Goal: Information Seeking & Learning: Learn about a topic

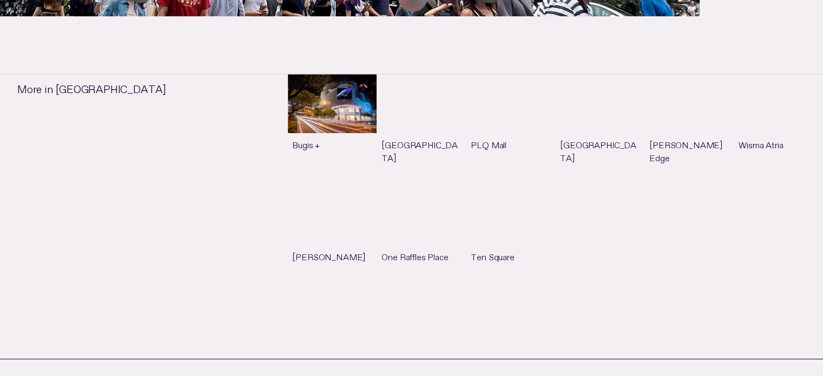
scroll to position [604, 0]
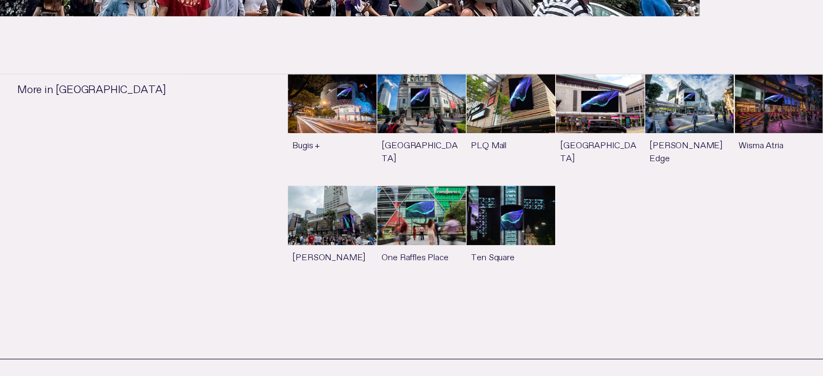
click at [312, 195] on link "See more" at bounding box center [332, 235] width 89 height 98
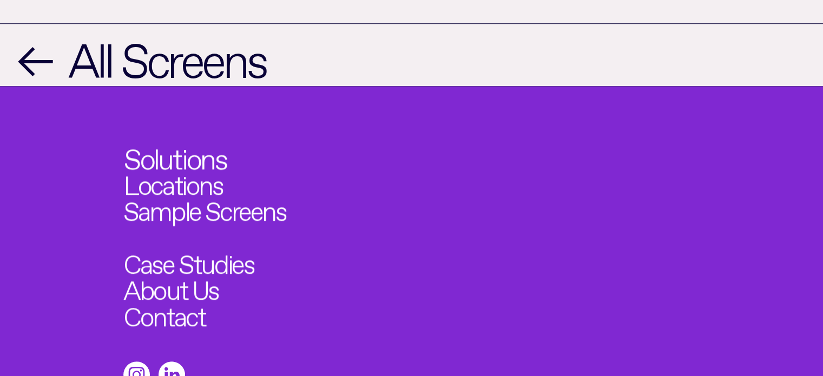
scroll to position [939, 0]
click at [193, 147] on link "Solutions" at bounding box center [175, 155] width 103 height 29
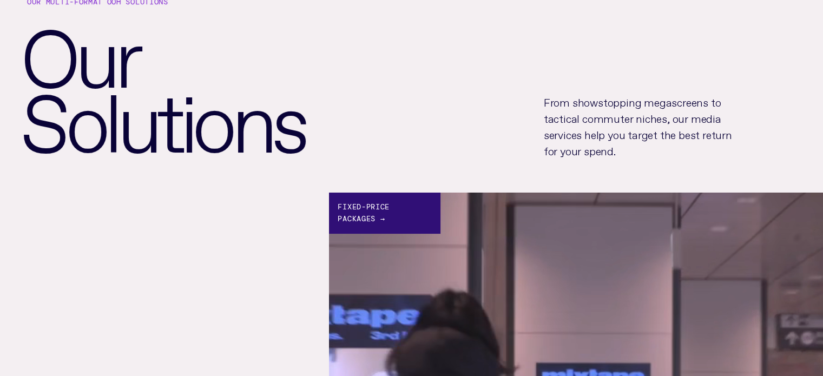
scroll to position [95, 0]
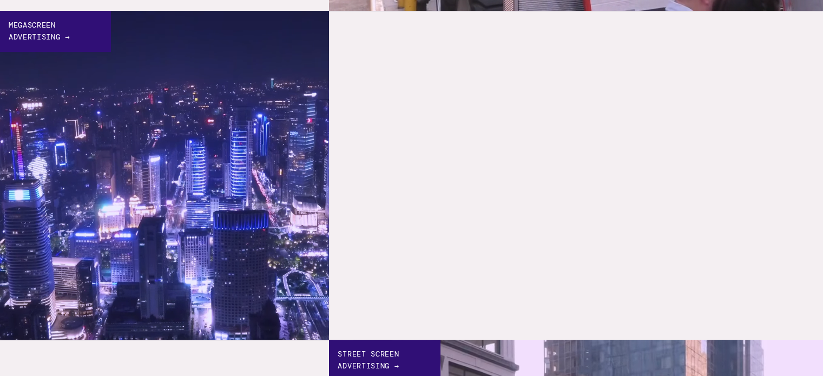
click at [56, 41] on div "Megascreen Advertising →" at bounding box center [55, 31] width 111 height 41
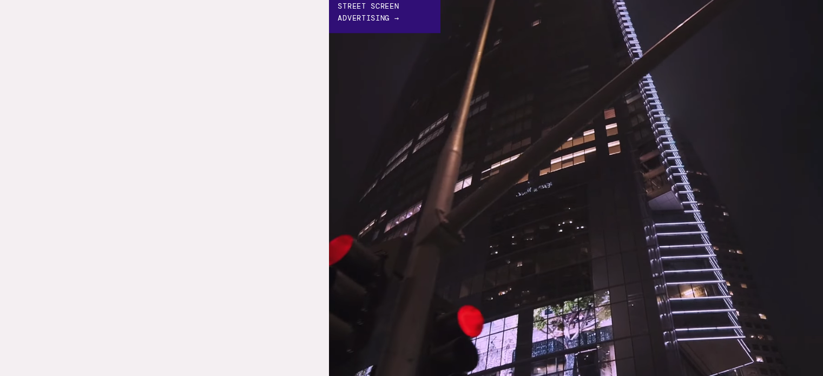
scroll to position [1120, 0]
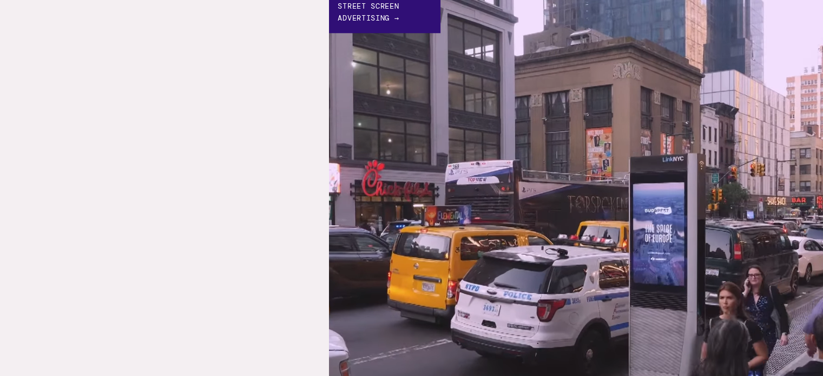
click at [377, 19] on div "Street Screen Advertising →" at bounding box center [384, 12] width 111 height 41
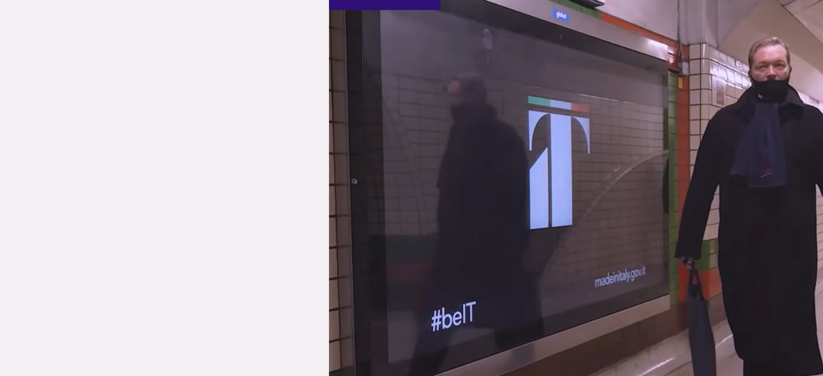
scroll to position [1966, 0]
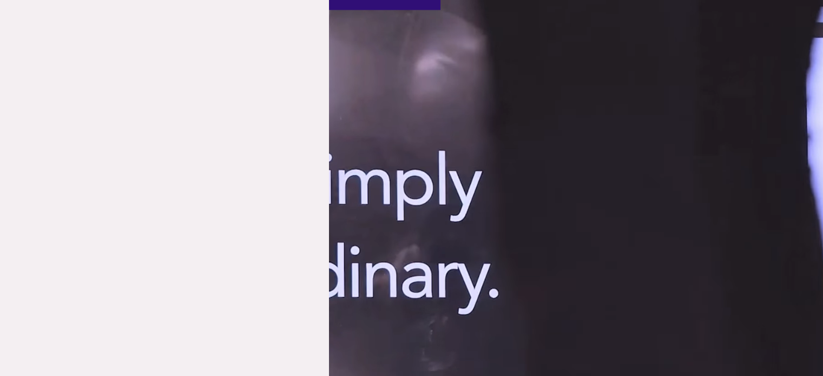
scroll to position [939, 0]
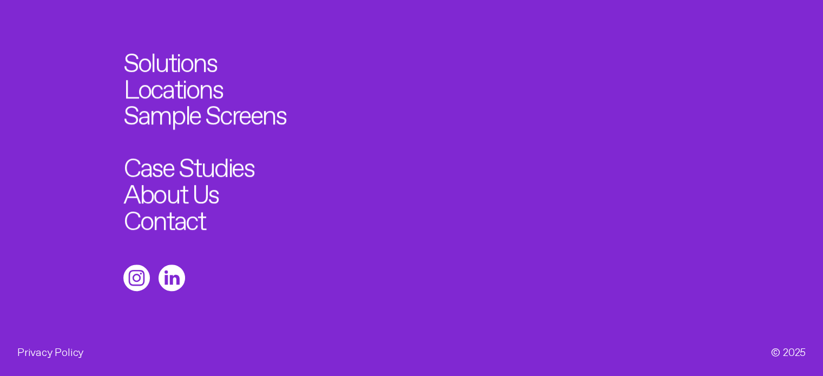
scroll to position [711, 0]
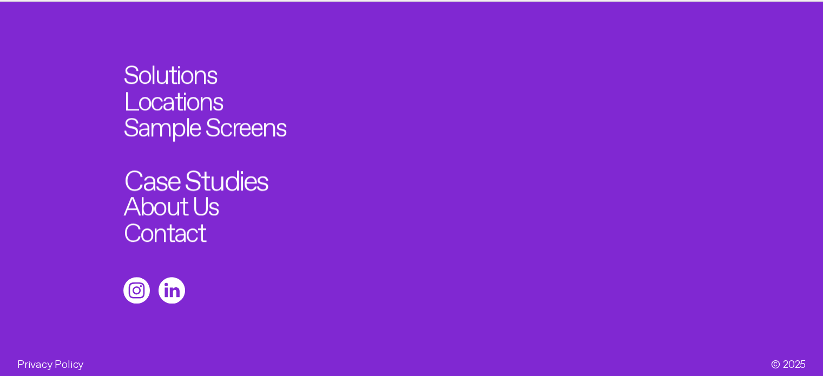
scroll to position [1025, 0]
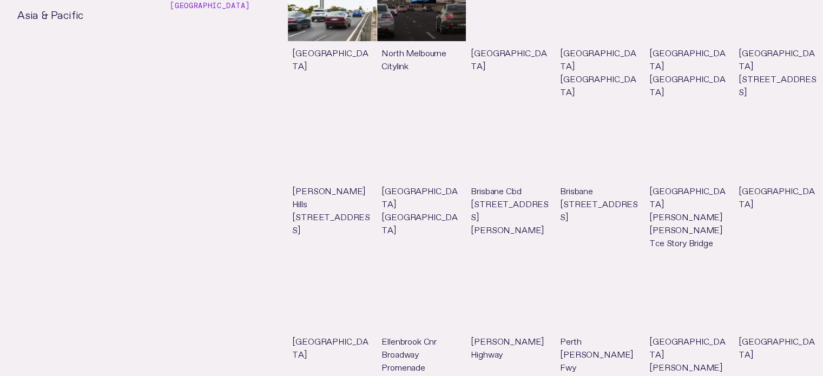
scroll to position [4654, 0]
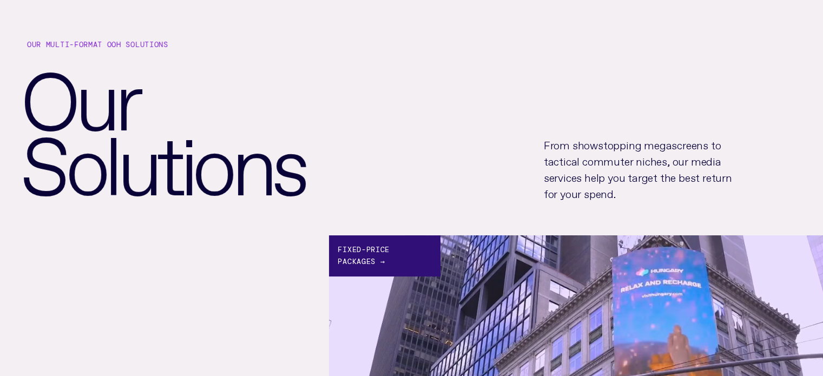
scroll to position [53, 0]
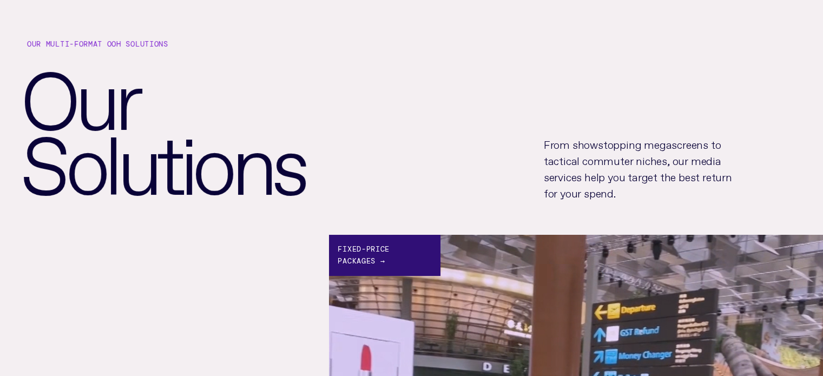
click at [386, 246] on div "Fixed-price Packages →" at bounding box center [384, 255] width 111 height 41
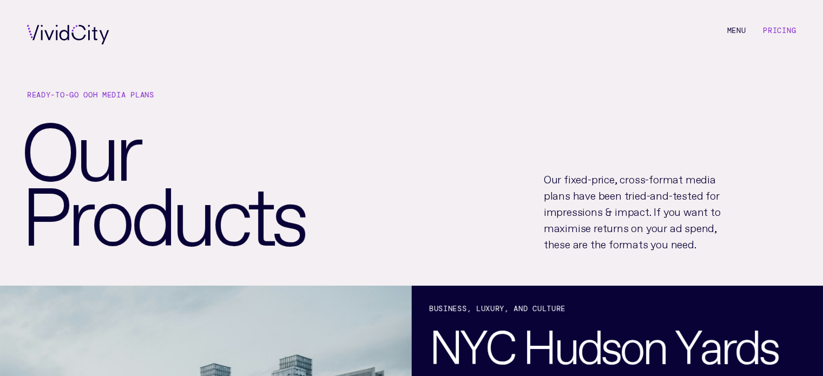
scroll to position [1, 0]
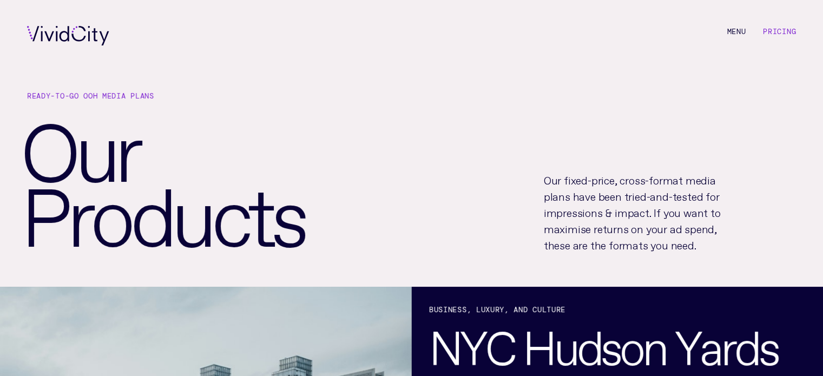
click at [633, 140] on div "R e a d y - t o - g o O O H m e d i a p l a n s O u r P r o d u c t s Our fixed…" at bounding box center [411, 180] width 823 height 214
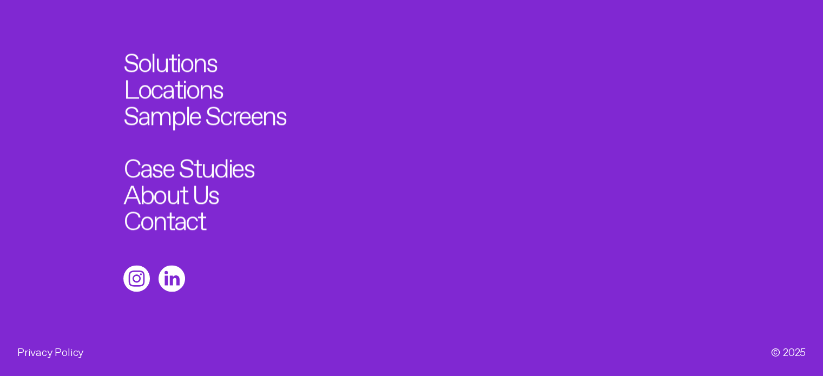
scroll to position [1375, 0]
